Goal: Transaction & Acquisition: Purchase product/service

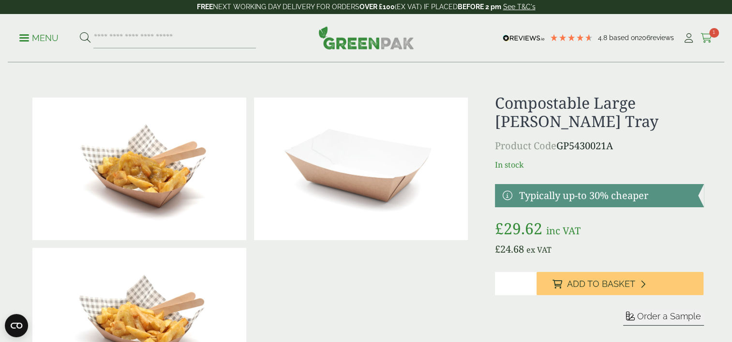
click at [710, 32] on span "1" at bounding box center [714, 33] width 10 height 10
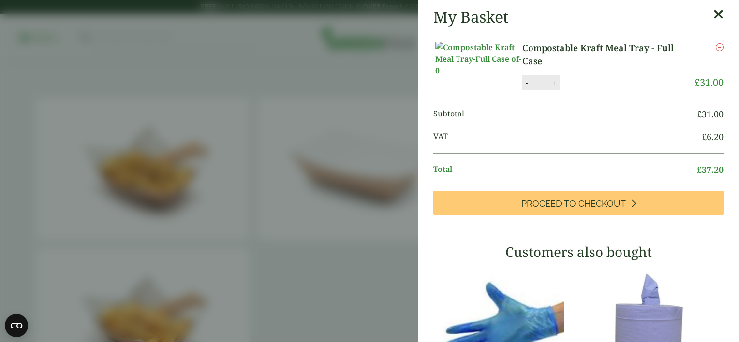
click at [539, 48] on link "Compostable Kraft Meal Tray - Full Case" at bounding box center [608, 55] width 172 height 26
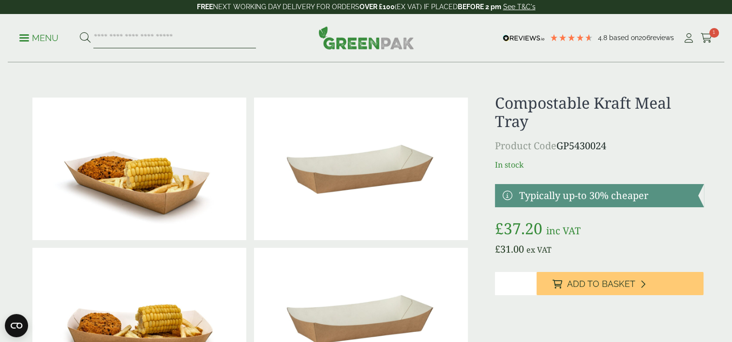
click at [138, 37] on input "search" at bounding box center [174, 38] width 162 height 20
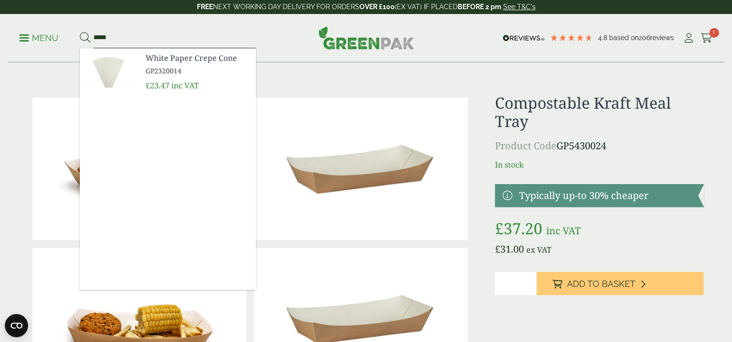
type input "*****"
click at [166, 60] on span "White Paper Crepe Cone" at bounding box center [197, 58] width 103 height 12
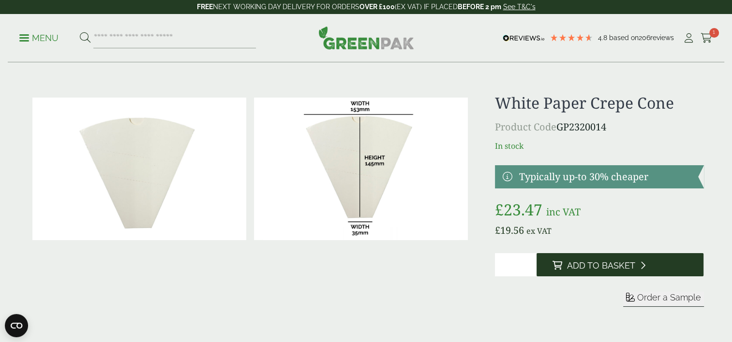
click at [592, 263] on span "Add to Basket" at bounding box center [600, 266] width 68 height 11
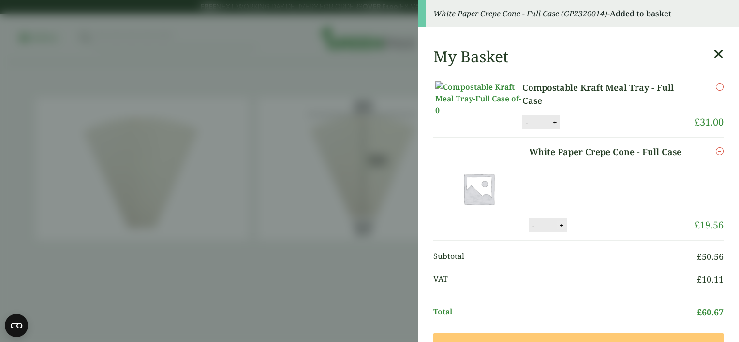
click at [557, 230] on button "+" at bounding box center [562, 225] width 10 height 8
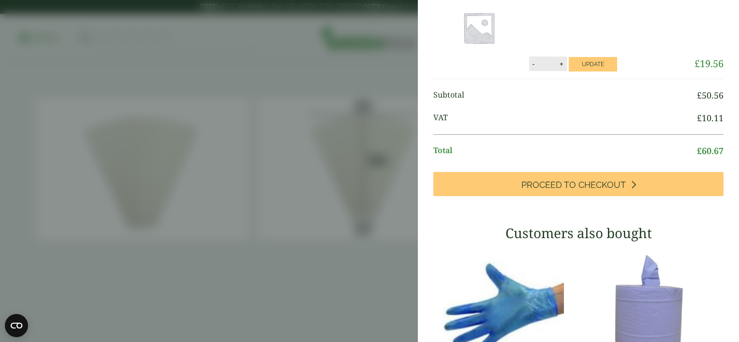
scroll to position [66, 0]
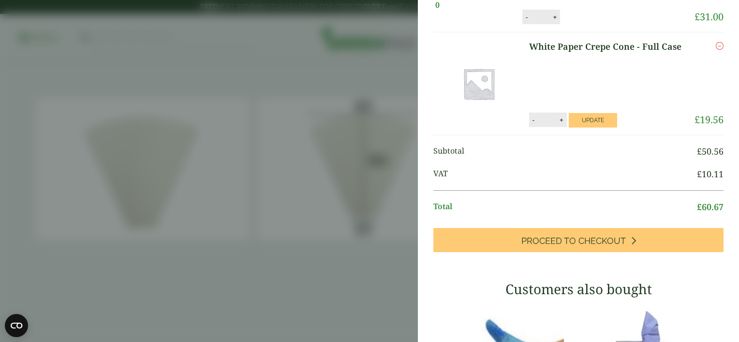
click at [557, 124] on button "+" at bounding box center [562, 120] width 10 height 8
type input "*"
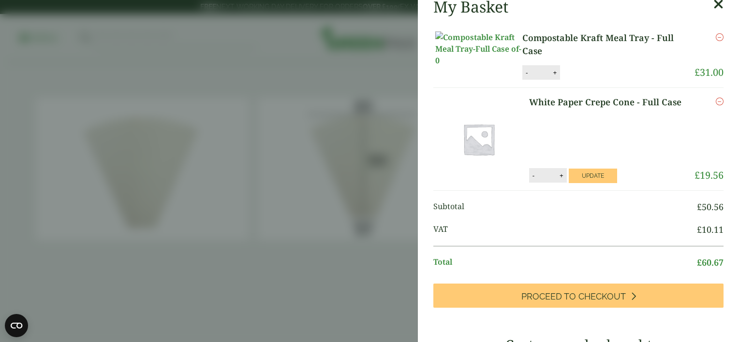
scroll to position [0, 0]
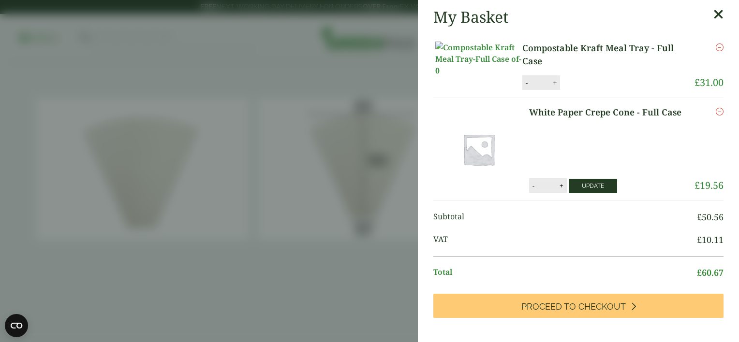
click at [588, 193] on button "Update" at bounding box center [593, 186] width 48 height 15
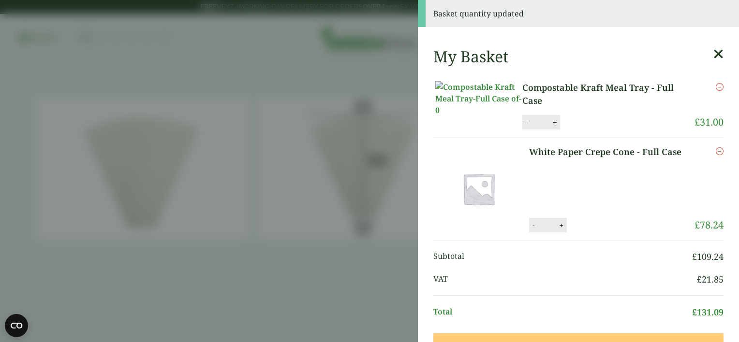
click at [529, 230] on button "-" at bounding box center [533, 225] width 8 height 8
type input "*"
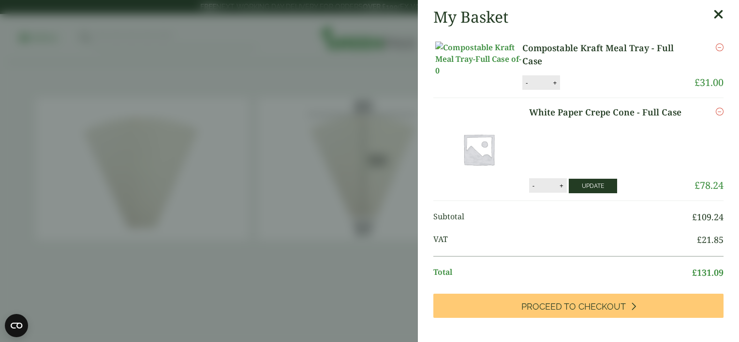
click at [588, 193] on button "Update" at bounding box center [593, 186] width 48 height 15
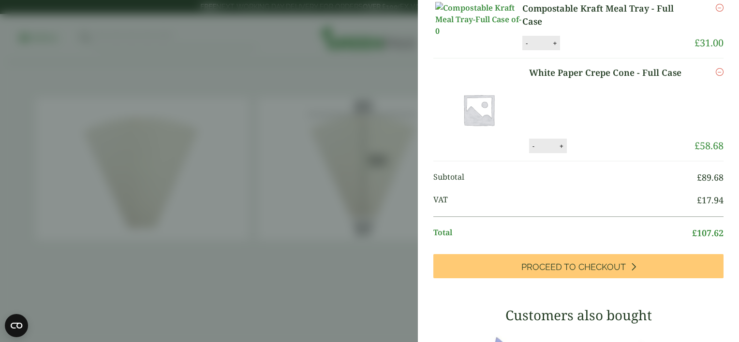
scroll to position [97, 0]
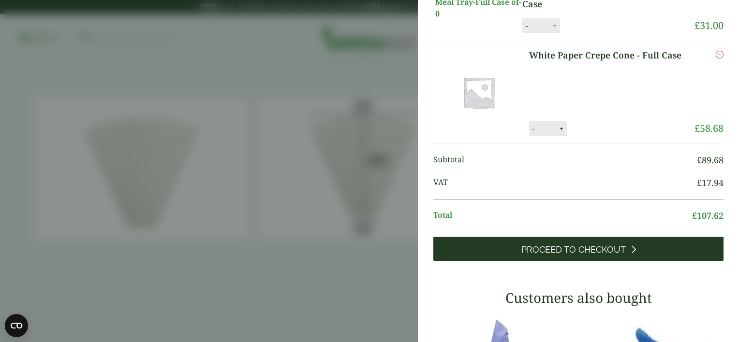
click at [572, 255] on span "Proceed to Checkout" at bounding box center [573, 250] width 104 height 11
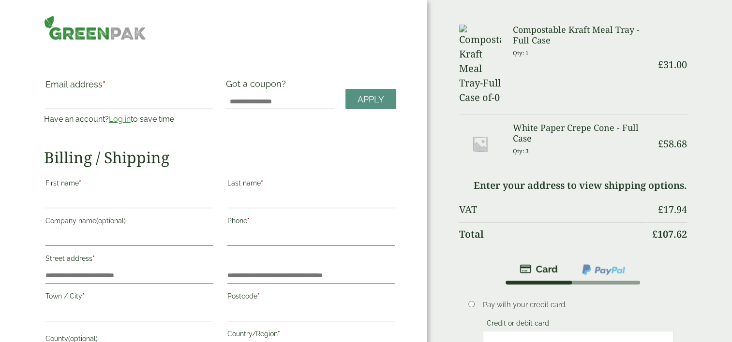
click at [122, 118] on link "Log in" at bounding box center [120, 119] width 22 height 9
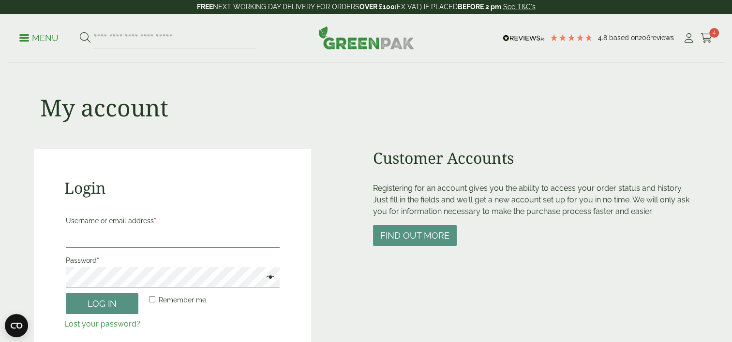
click at [106, 238] on input "Username or email address *" at bounding box center [173, 238] width 214 height 20
type input "**********"
click at [66, 294] on button "Log in" at bounding box center [102, 304] width 73 height 21
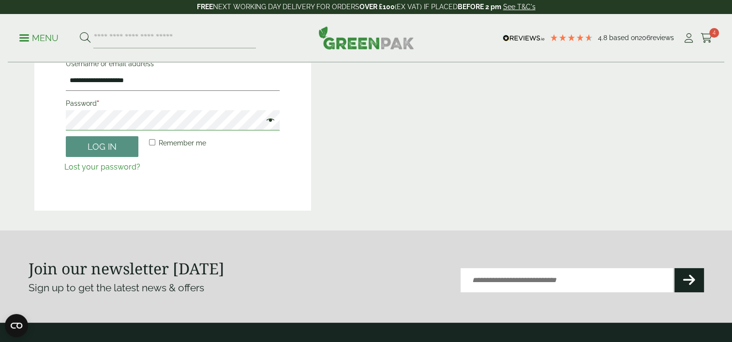
scroll to position [116, 0]
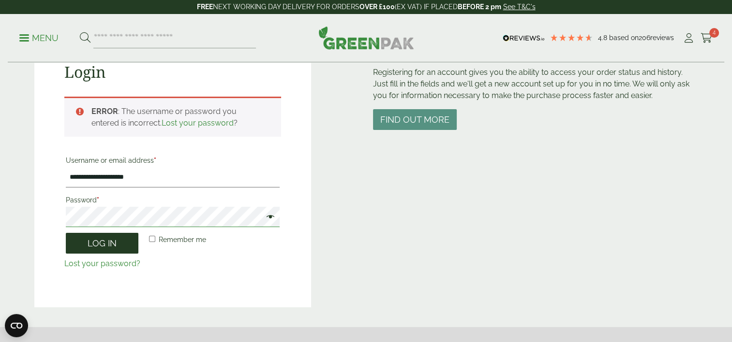
click at [66, 233] on button "Log in" at bounding box center [102, 243] width 73 height 21
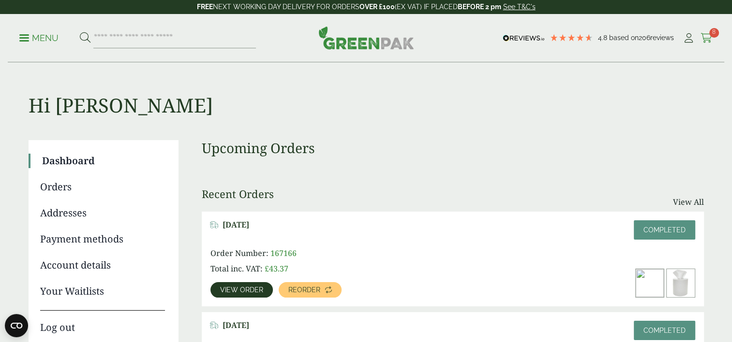
click at [714, 31] on span "8" at bounding box center [714, 33] width 10 height 10
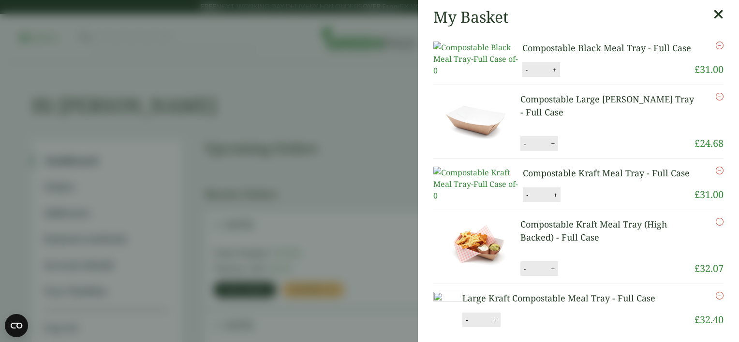
click at [716, 44] on icon "Remove this item" at bounding box center [720, 46] width 8 height 8
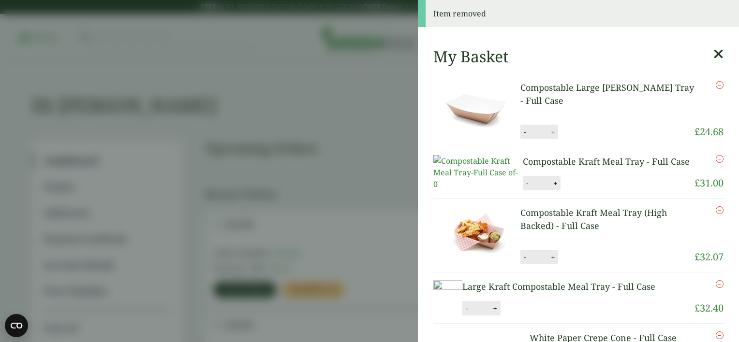
click at [716, 214] on icon "Remove this item" at bounding box center [720, 210] width 8 height 8
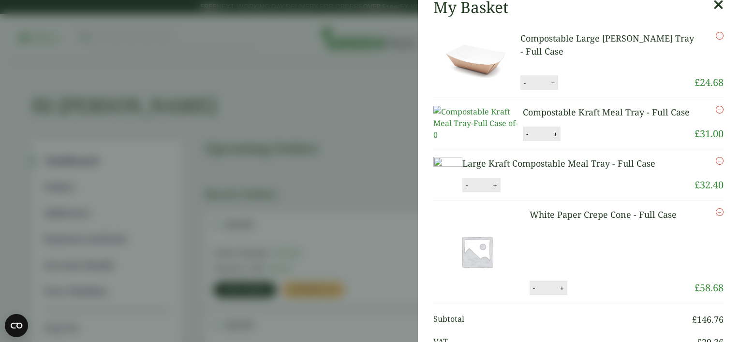
scroll to position [8, 0]
click at [578, 112] on link "Compostable Kraft Meal Tray - Full Case" at bounding box center [606, 114] width 167 height 12
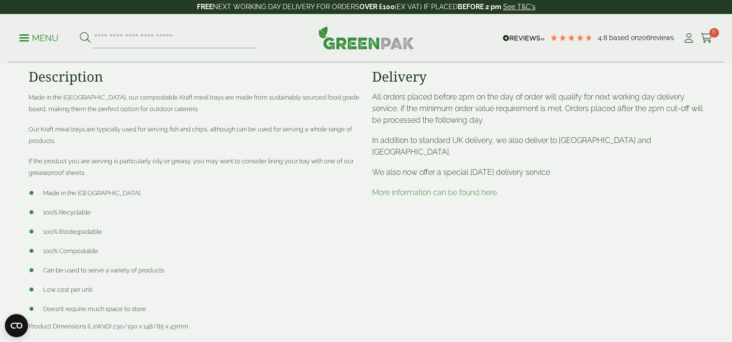
scroll to position [435, 0]
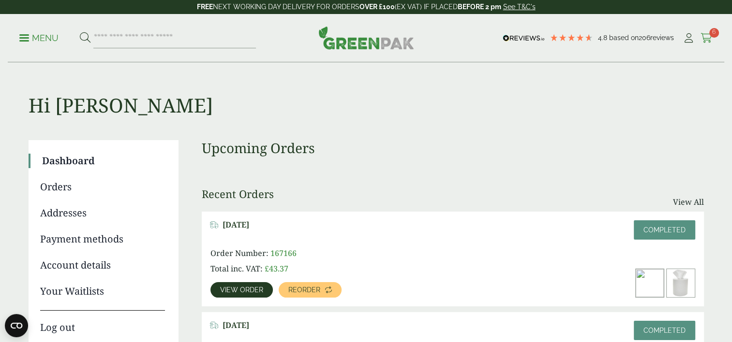
click at [713, 33] on span "6" at bounding box center [714, 33] width 10 height 10
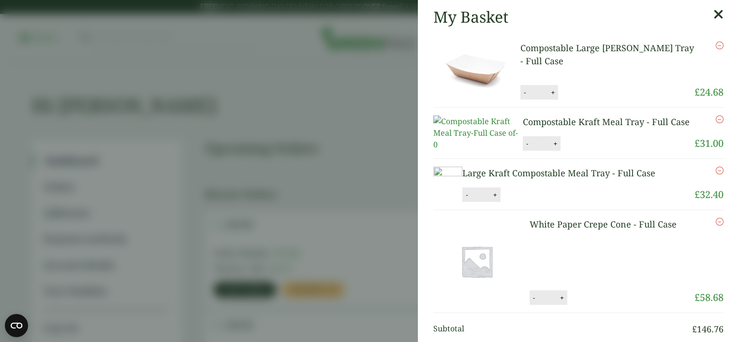
click at [565, 48] on link "Compostable Large [PERSON_NAME] Tray - Full Case" at bounding box center [607, 54] width 174 height 25
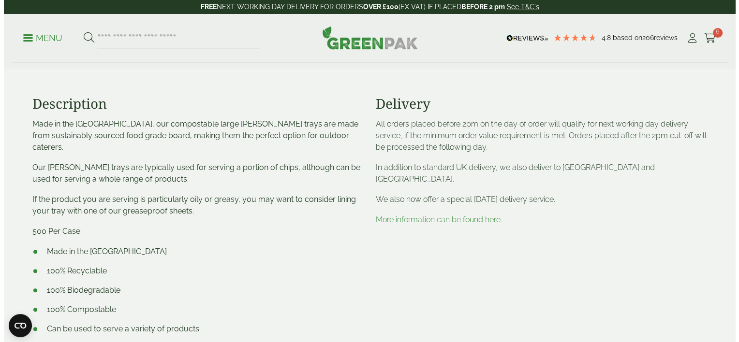
scroll to position [435, 0]
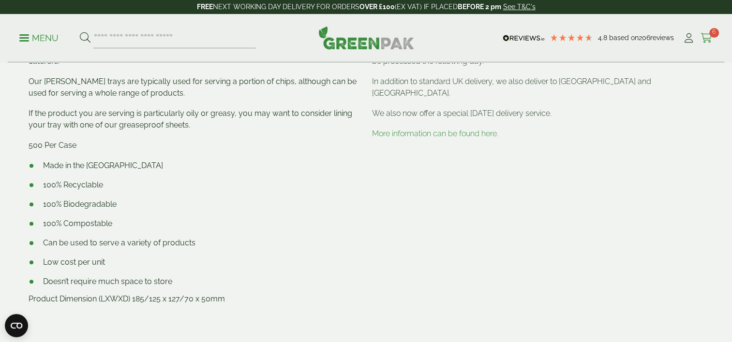
click at [712, 33] on span "6" at bounding box center [714, 33] width 10 height 10
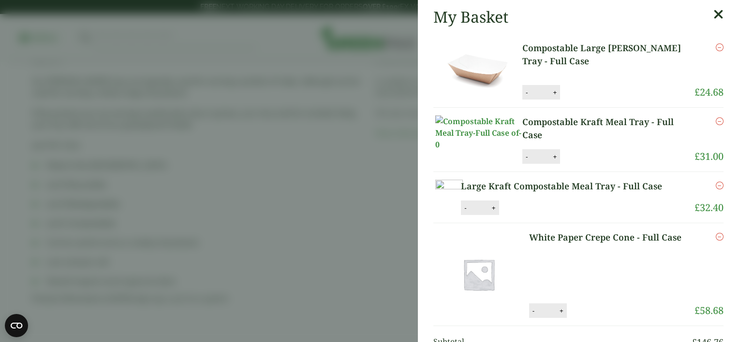
click at [716, 46] on icon "Remove this item" at bounding box center [720, 48] width 8 height 8
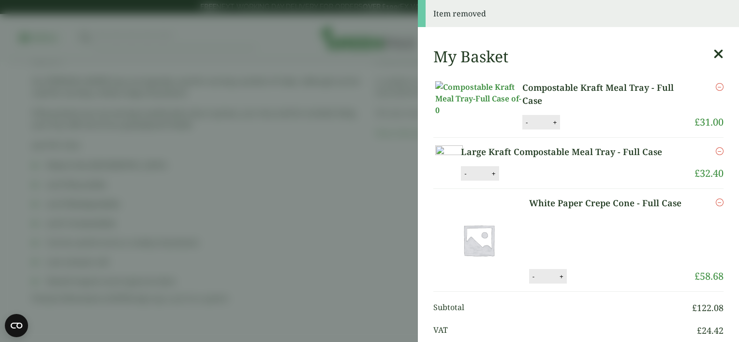
click at [578, 159] on link "Large Kraft Compostable Meal Tray - Full Case" at bounding box center [569, 152] width 217 height 13
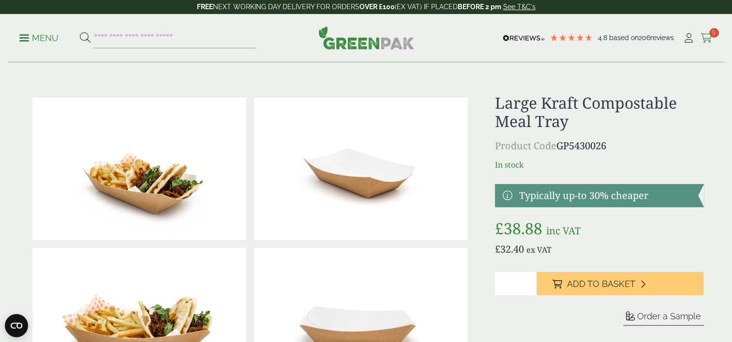
click at [712, 34] on span "5" at bounding box center [714, 33] width 10 height 10
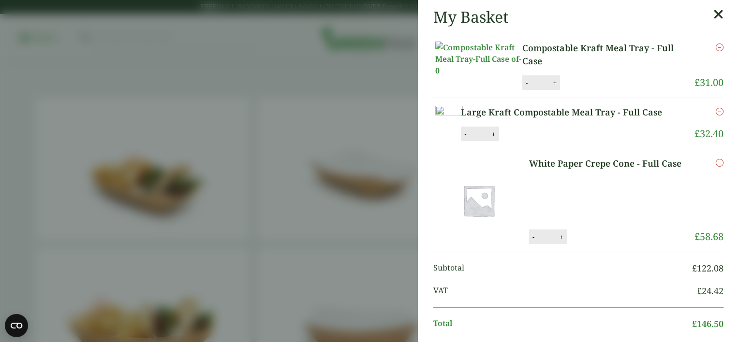
click at [716, 116] on icon "Remove this item" at bounding box center [720, 112] width 8 height 8
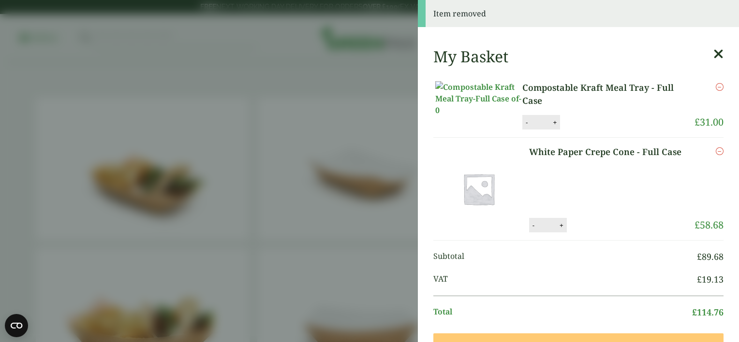
click at [586, 87] on link "Compostable Kraft Meal Tray - Full Case" at bounding box center [608, 94] width 172 height 26
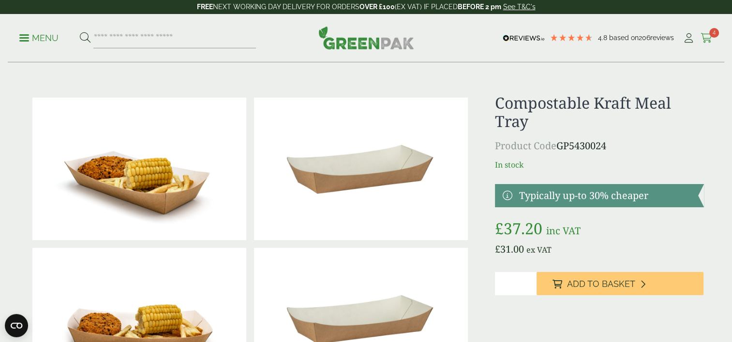
click at [705, 33] on icon at bounding box center [706, 38] width 12 height 10
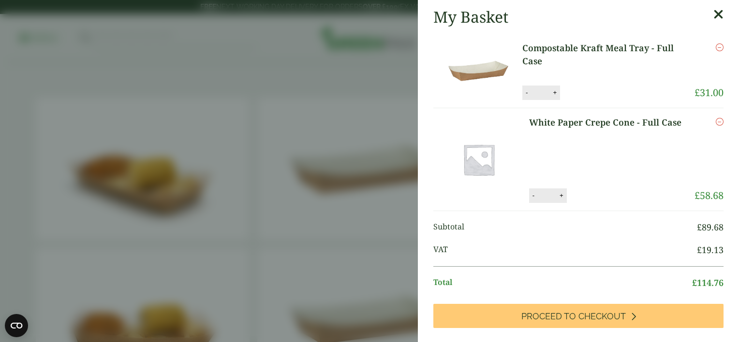
click at [586, 149] on p "White Paper Crepe Cone - Full Case" at bounding box center [608, 148] width 159 height 65
click at [713, 12] on icon at bounding box center [718, 15] width 10 height 14
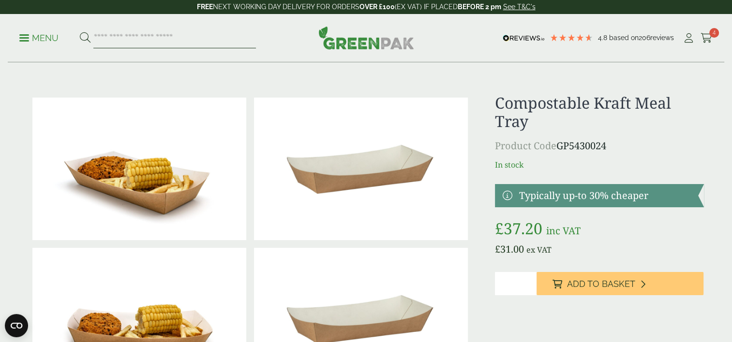
click at [126, 34] on input "search" at bounding box center [174, 38] width 162 height 20
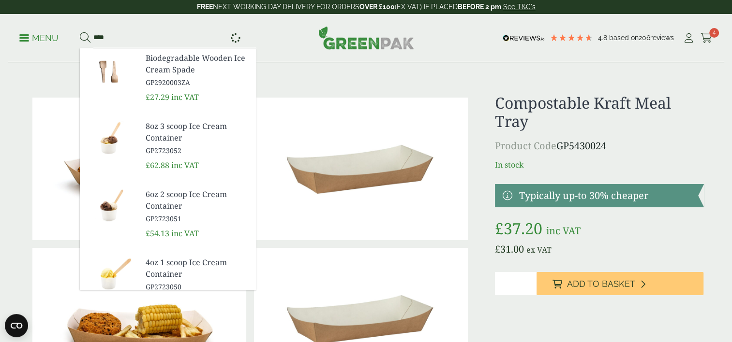
type input "****"
click at [80, 32] on button at bounding box center [85, 38] width 11 height 13
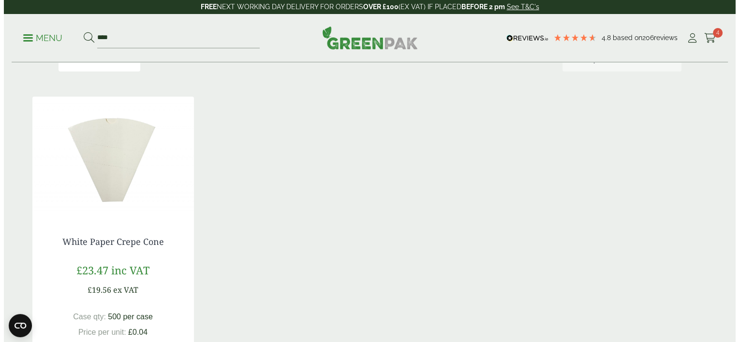
scroll to position [193, 0]
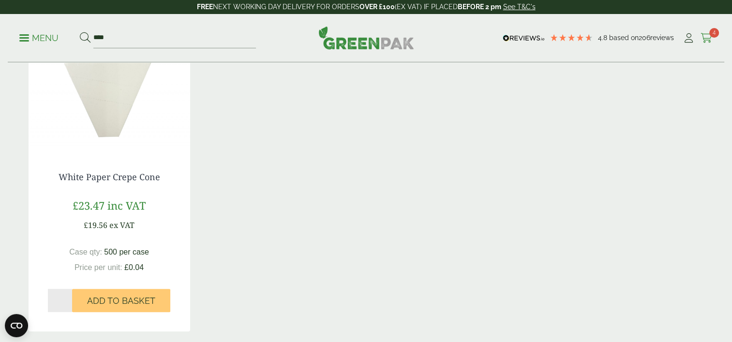
click at [712, 32] on span "4" at bounding box center [714, 33] width 10 height 10
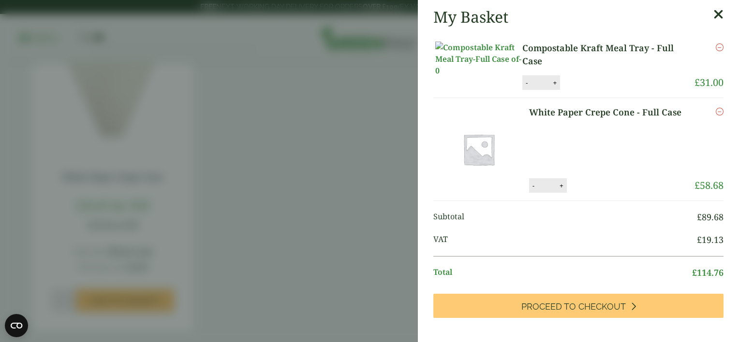
click at [482, 159] on img at bounding box center [478, 149] width 87 height 87
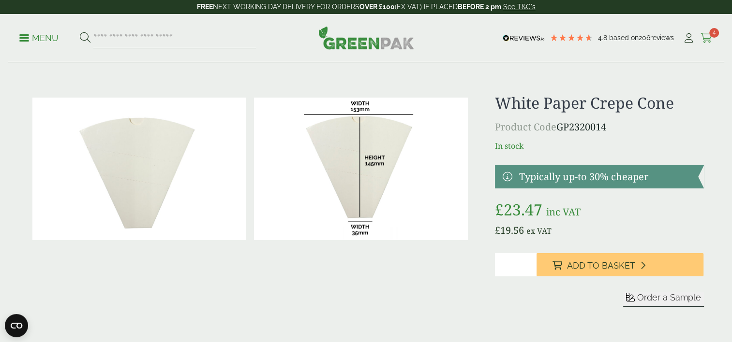
click at [712, 32] on span "4" at bounding box center [714, 33] width 10 height 10
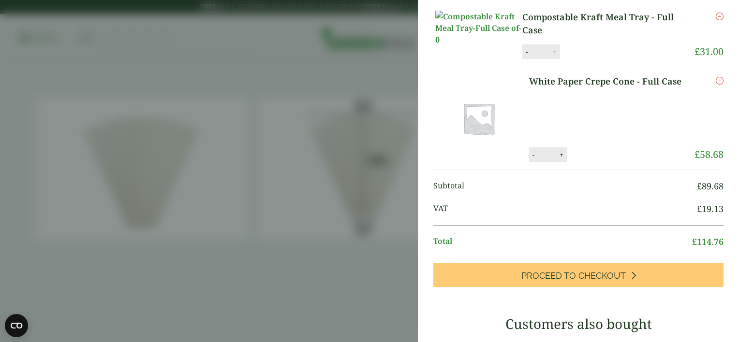
scroll to position [48, 0]
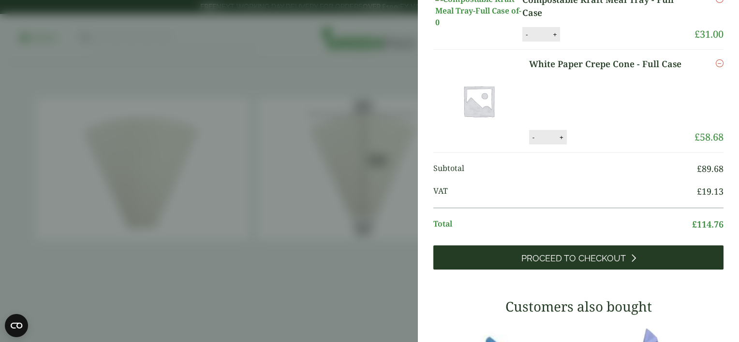
click at [564, 264] on span "Proceed to Checkout" at bounding box center [573, 258] width 104 height 11
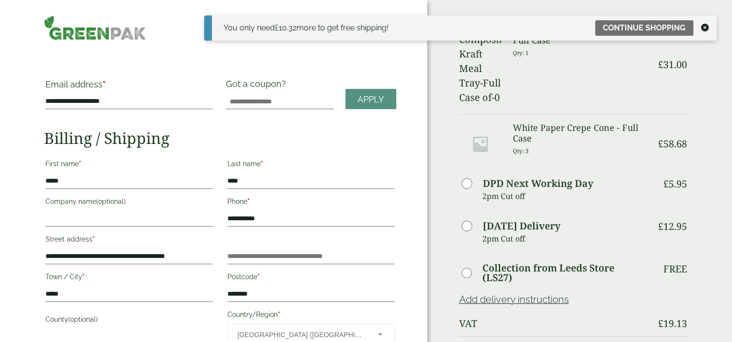
click at [704, 26] on icon at bounding box center [705, 28] width 8 height 8
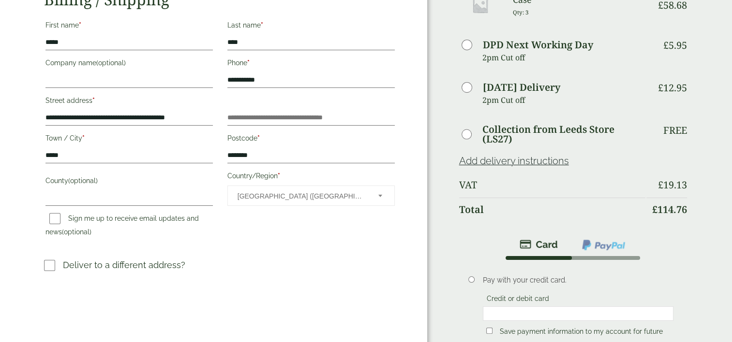
scroll to position [193, 0]
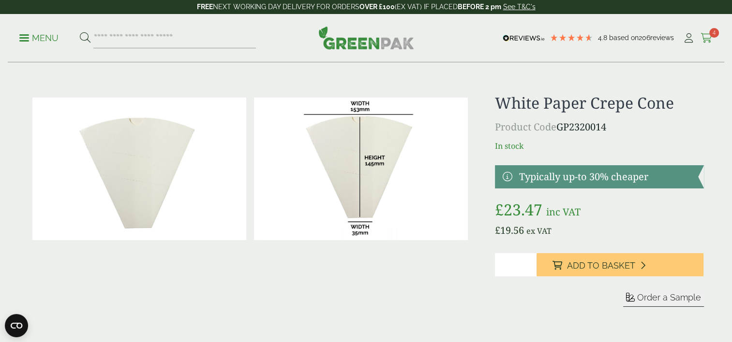
click at [715, 33] on span "4" at bounding box center [714, 33] width 10 height 10
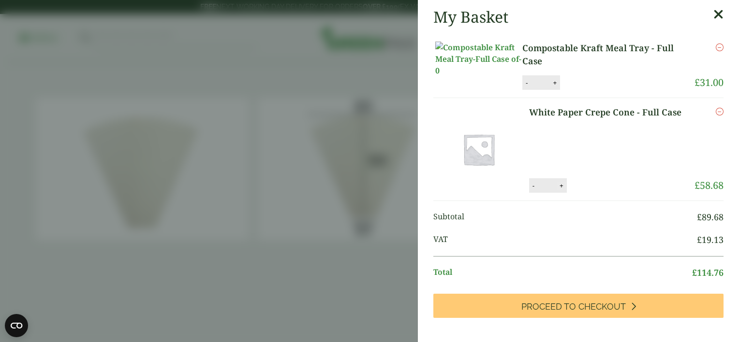
click at [557, 190] on button "+" at bounding box center [562, 186] width 10 height 8
type input "*"
click at [586, 193] on button "Update" at bounding box center [593, 186] width 48 height 15
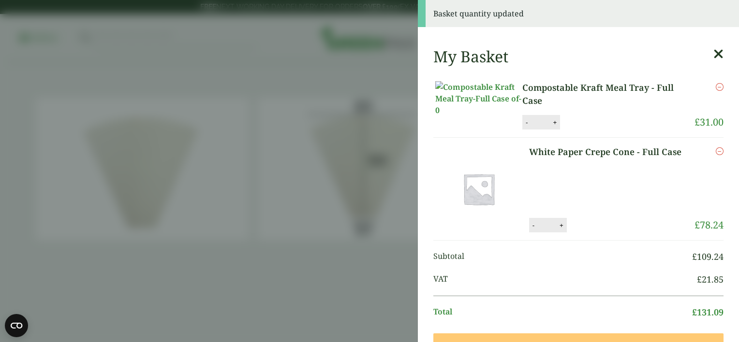
scroll to position [97, 0]
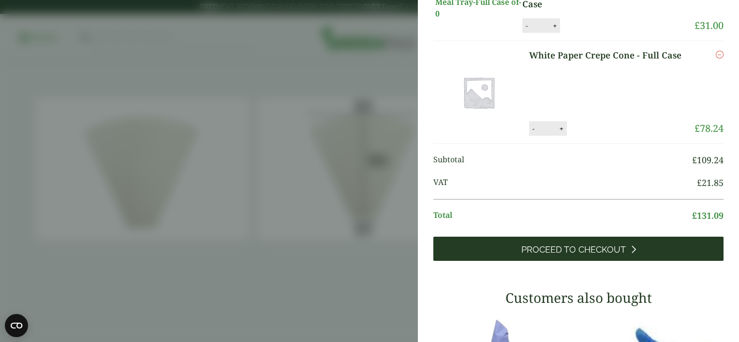
click at [565, 255] on span "Proceed to Checkout" at bounding box center [573, 250] width 104 height 11
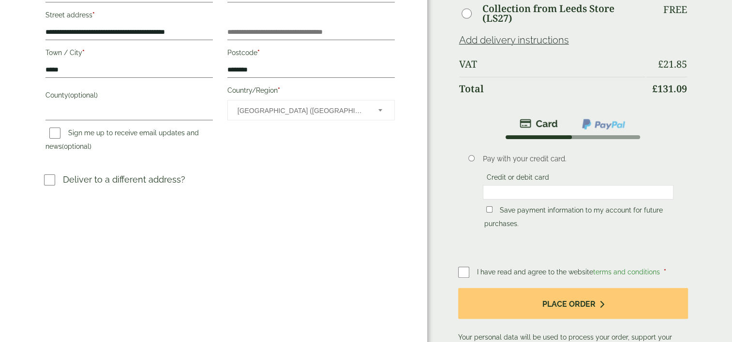
scroll to position [242, 0]
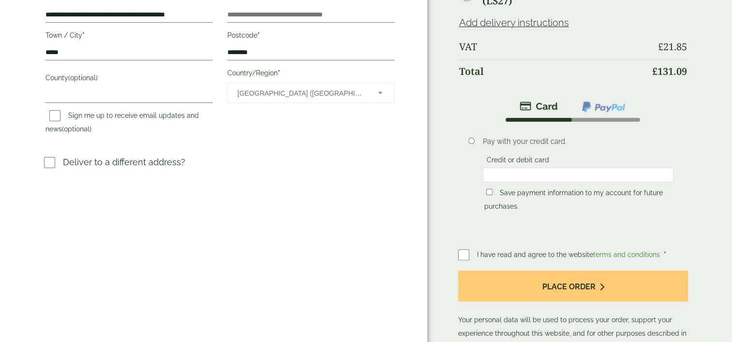
click at [608, 104] on img at bounding box center [603, 107] width 45 height 13
